Goal: Task Accomplishment & Management: Use online tool/utility

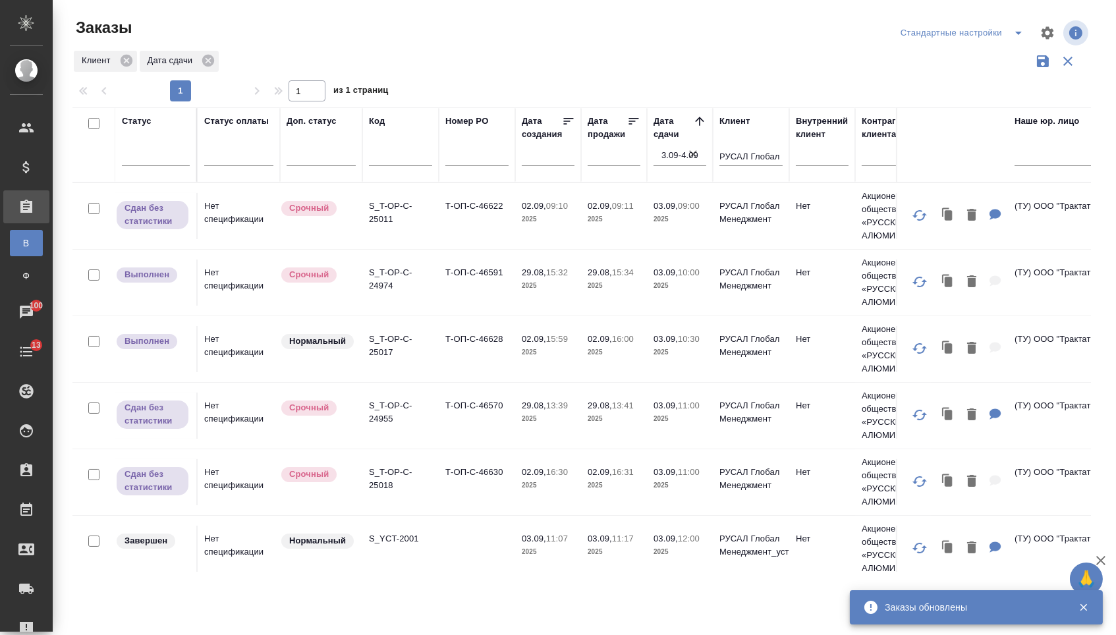
scroll to position [534, 1]
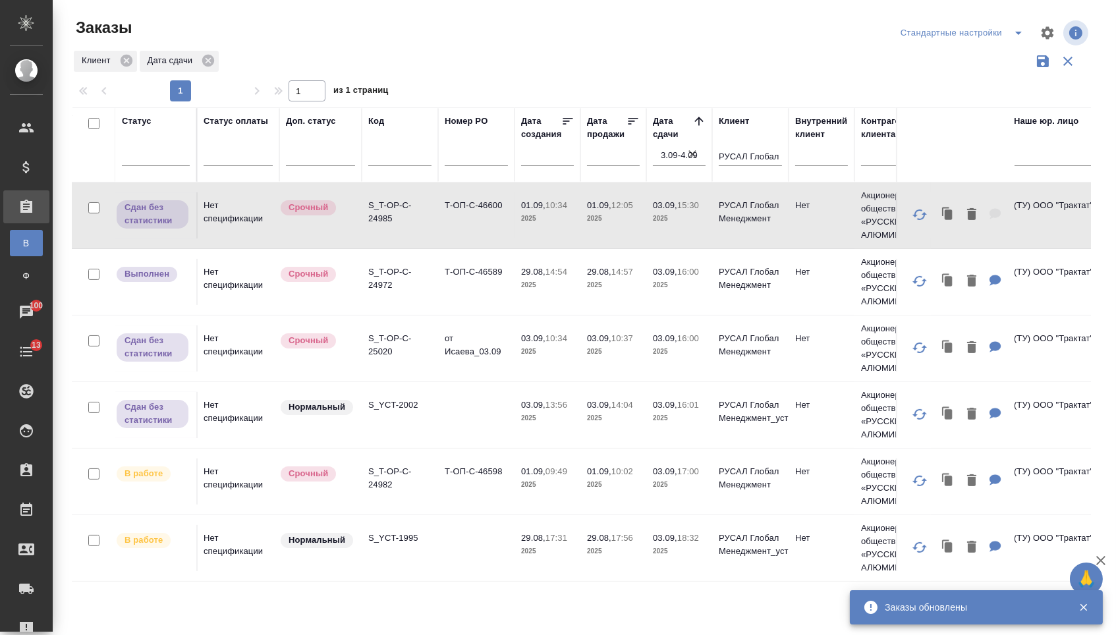
click at [466, 482] on td "Т-ОП-С-46598" at bounding box center [476, 481] width 76 height 46
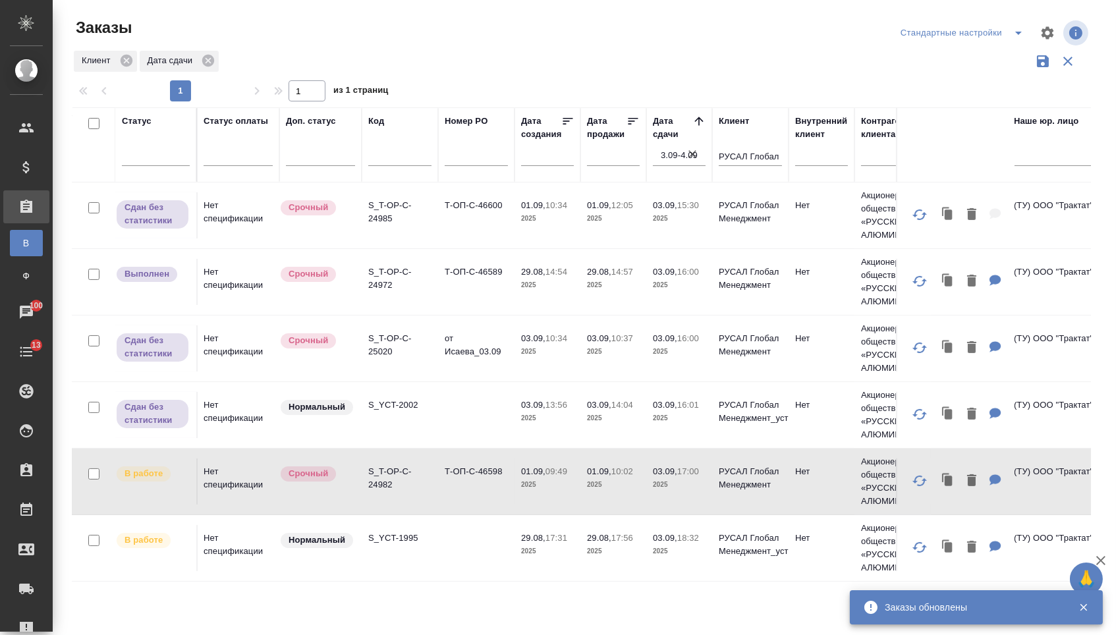
click at [466, 482] on td "Т-ОП-С-46598" at bounding box center [476, 481] width 76 height 46
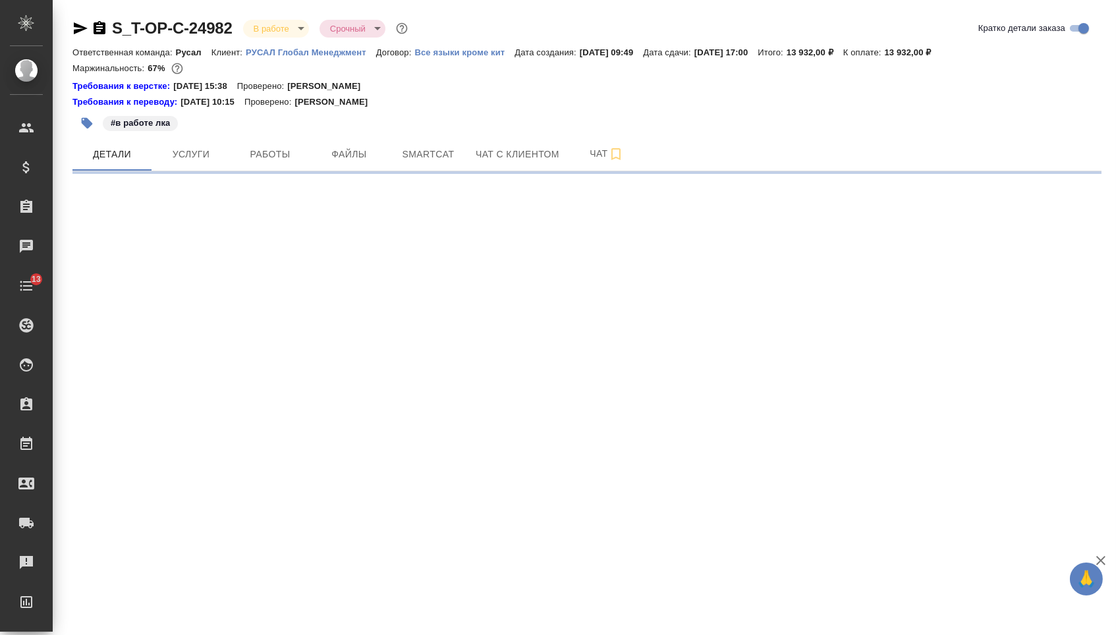
select select "RU"
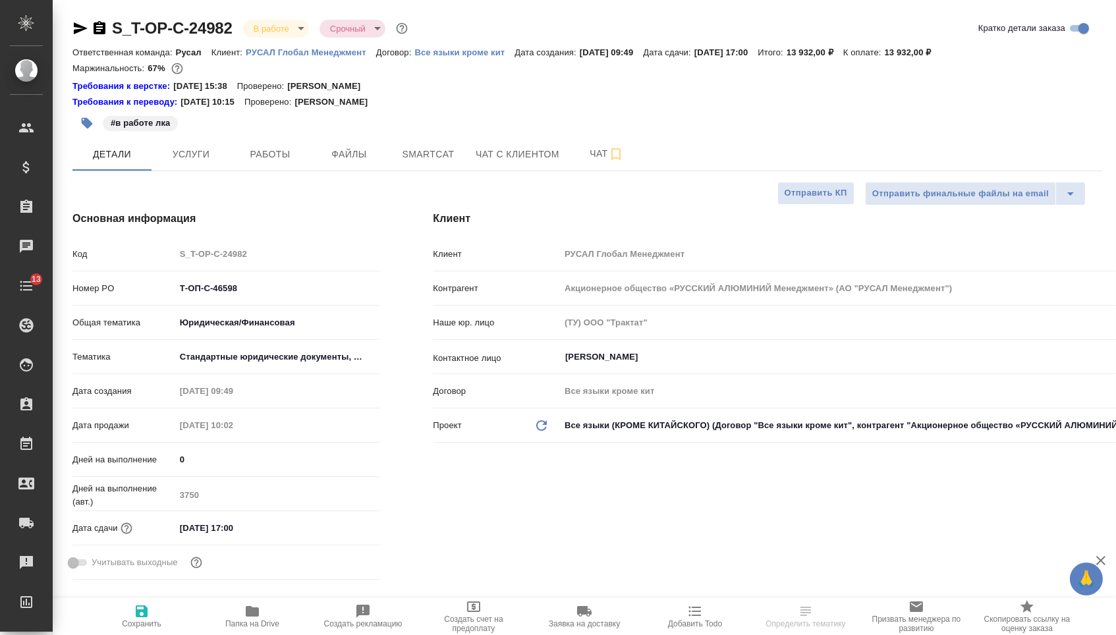
type textarea "x"
click at [265, 622] on span "Папка на Drive" at bounding box center [252, 623] width 54 height 9
select select "RU"
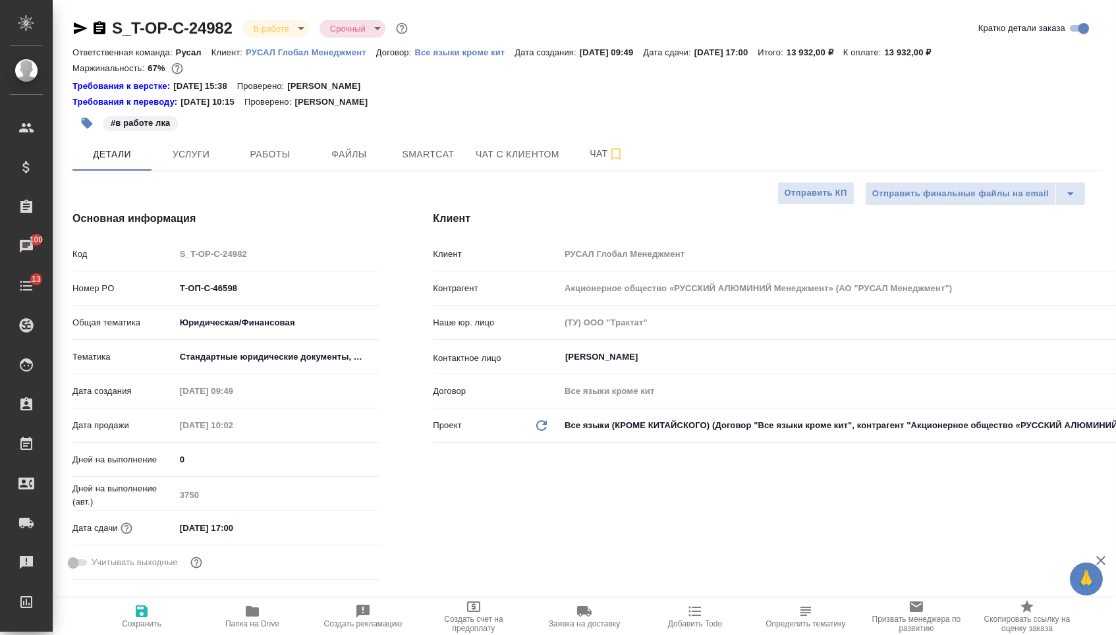
type textarea "x"
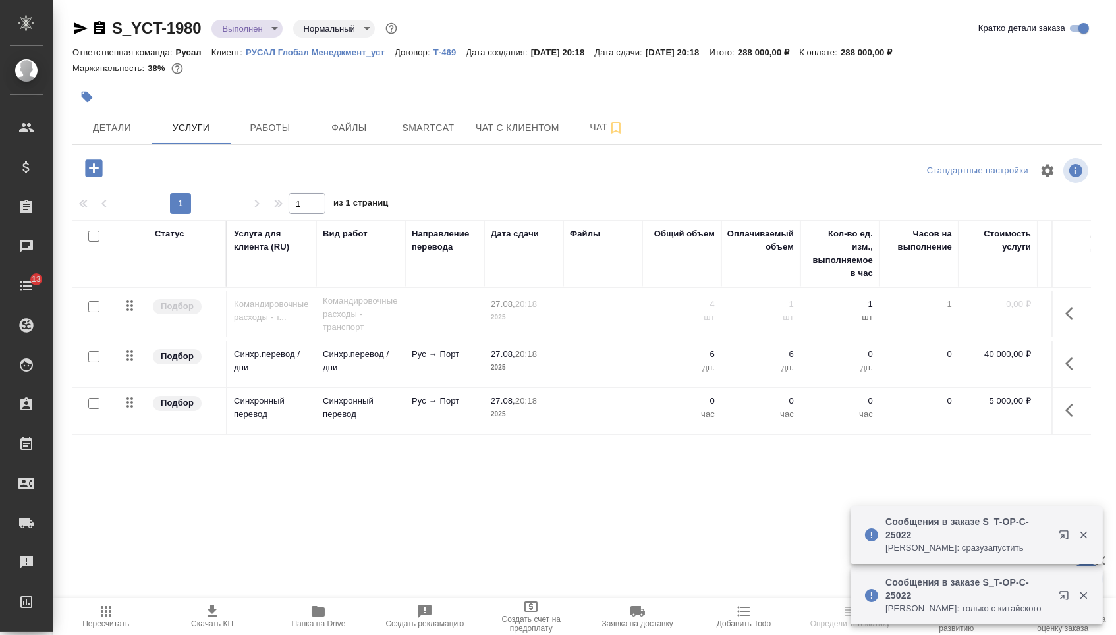
click at [91, 409] on input "checkbox" at bounding box center [93, 403] width 11 height 11
checkbox input "true"
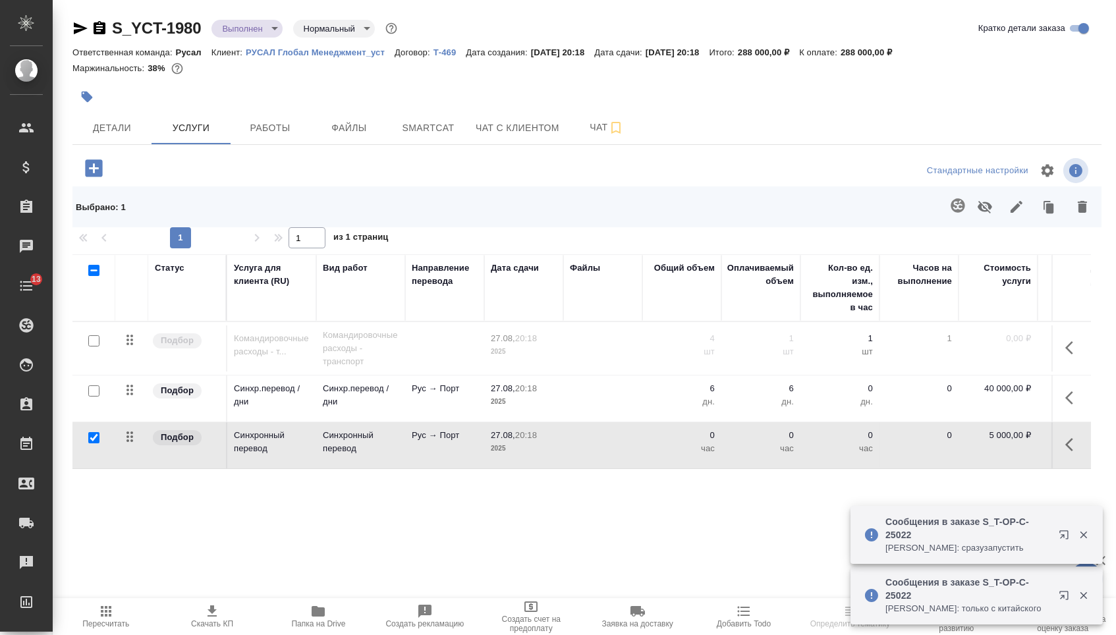
click at [978, 213] on icon "button" at bounding box center [985, 207] width 14 height 13
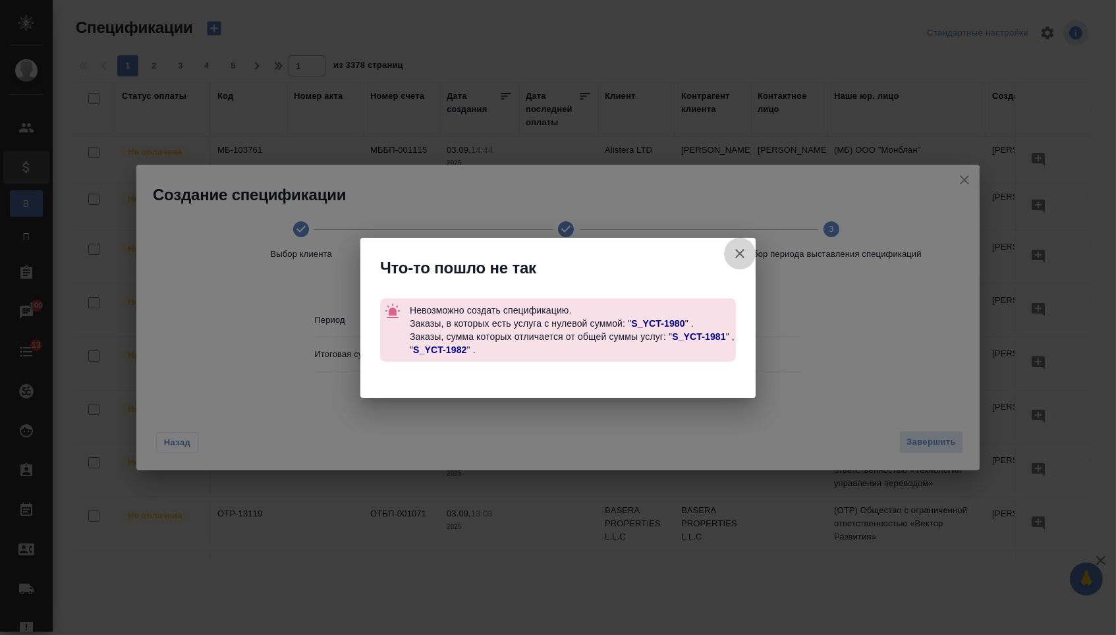
click at [736, 256] on icon "button" at bounding box center [739, 253] width 9 height 9
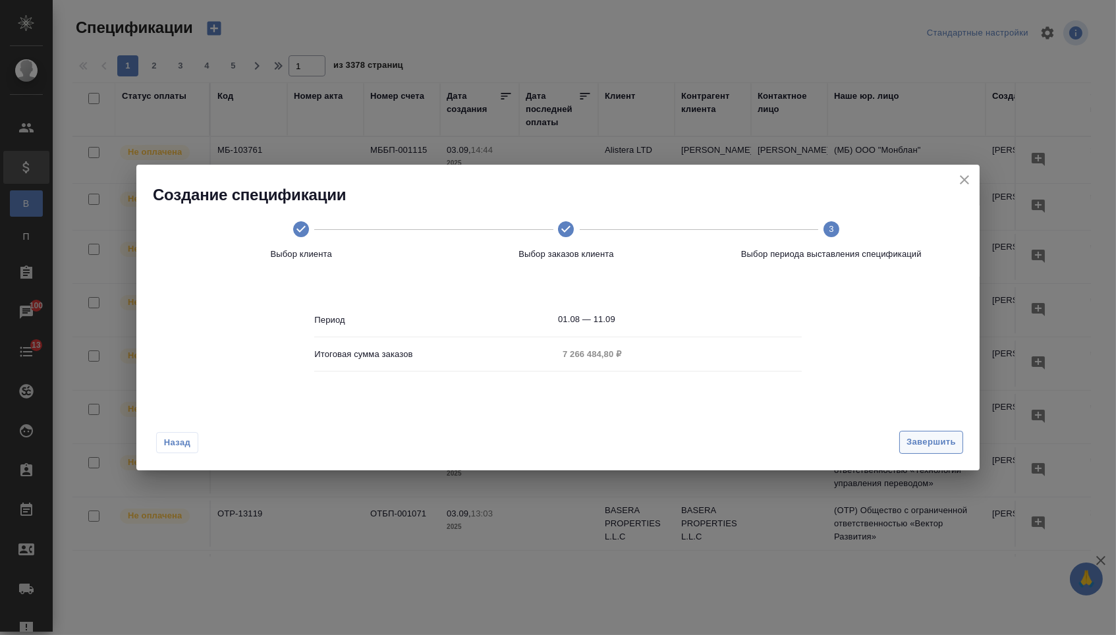
click at [916, 449] on span "Завершить" at bounding box center [930, 442] width 49 height 15
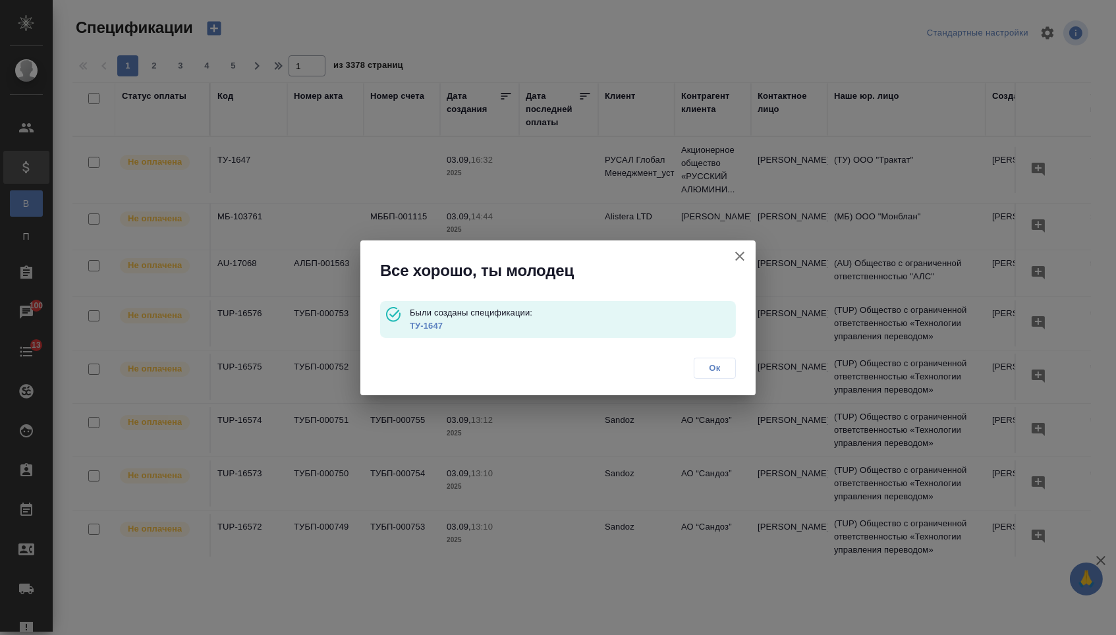
click at [429, 324] on link "ТУ-1647" at bounding box center [426, 326] width 33 height 10
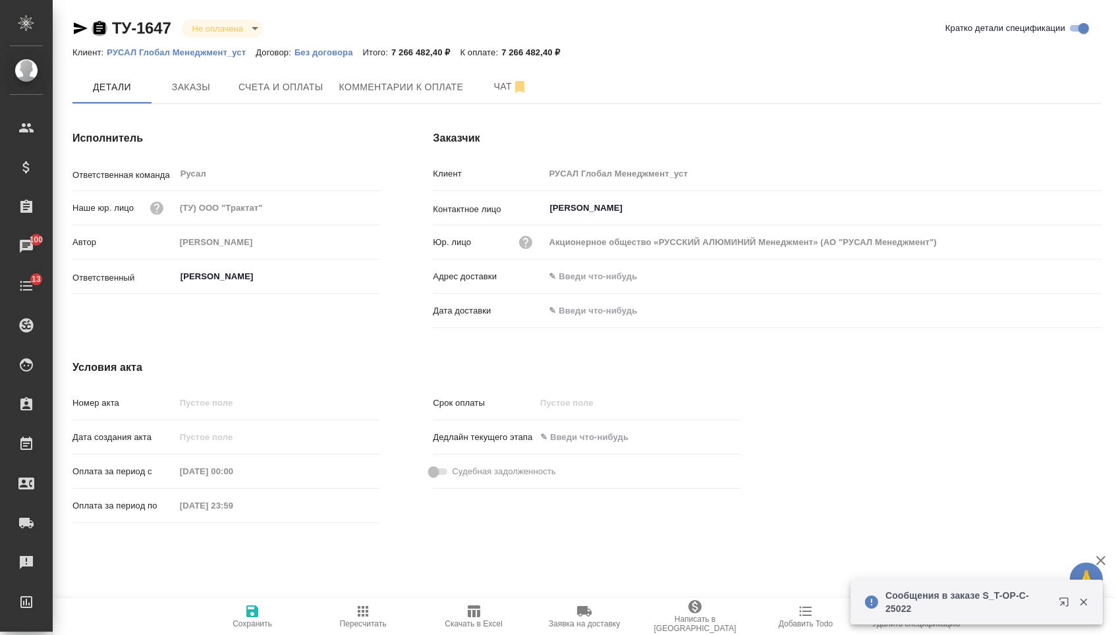
click at [466, 612] on icon "button" at bounding box center [474, 611] width 16 height 16
click at [354, 626] on span "Пересчитать" at bounding box center [363, 623] width 47 height 9
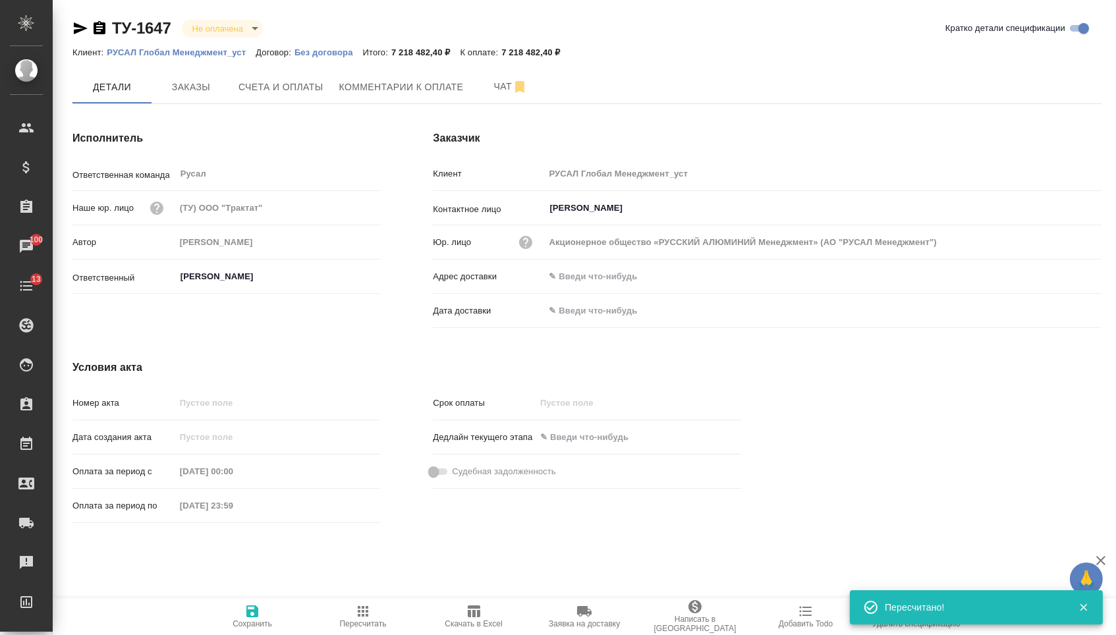
click at [345, 614] on span "Пересчитать" at bounding box center [363, 615] width 95 height 25
click at [374, 615] on span "Пересчитать" at bounding box center [363, 615] width 95 height 25
